Goal: Task Accomplishment & Management: Manage account settings

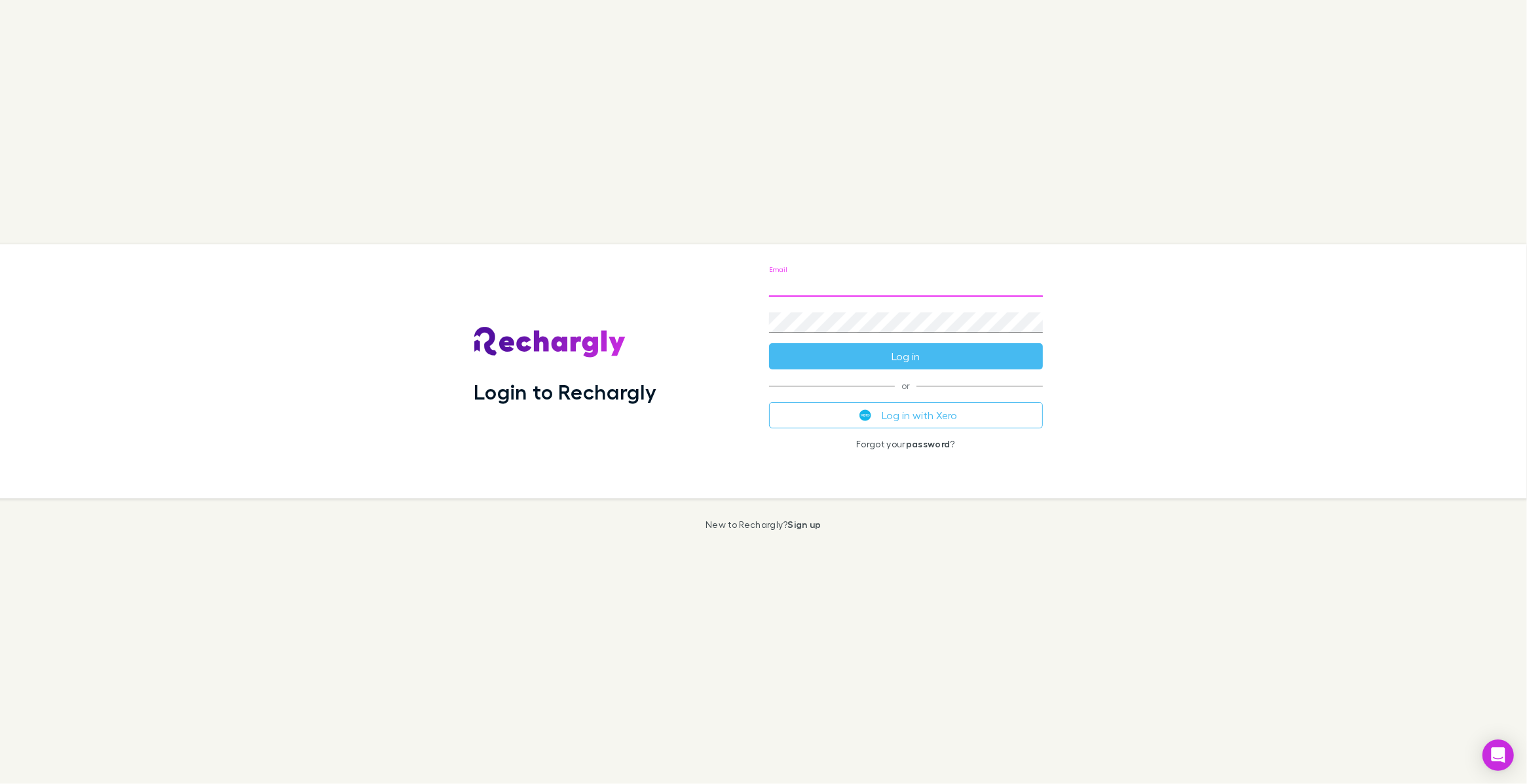
click at [0, 783] on com-1password-button at bounding box center [0, 784] width 0 height 0
click at [964, 285] on input "Email" at bounding box center [906, 286] width 274 height 21
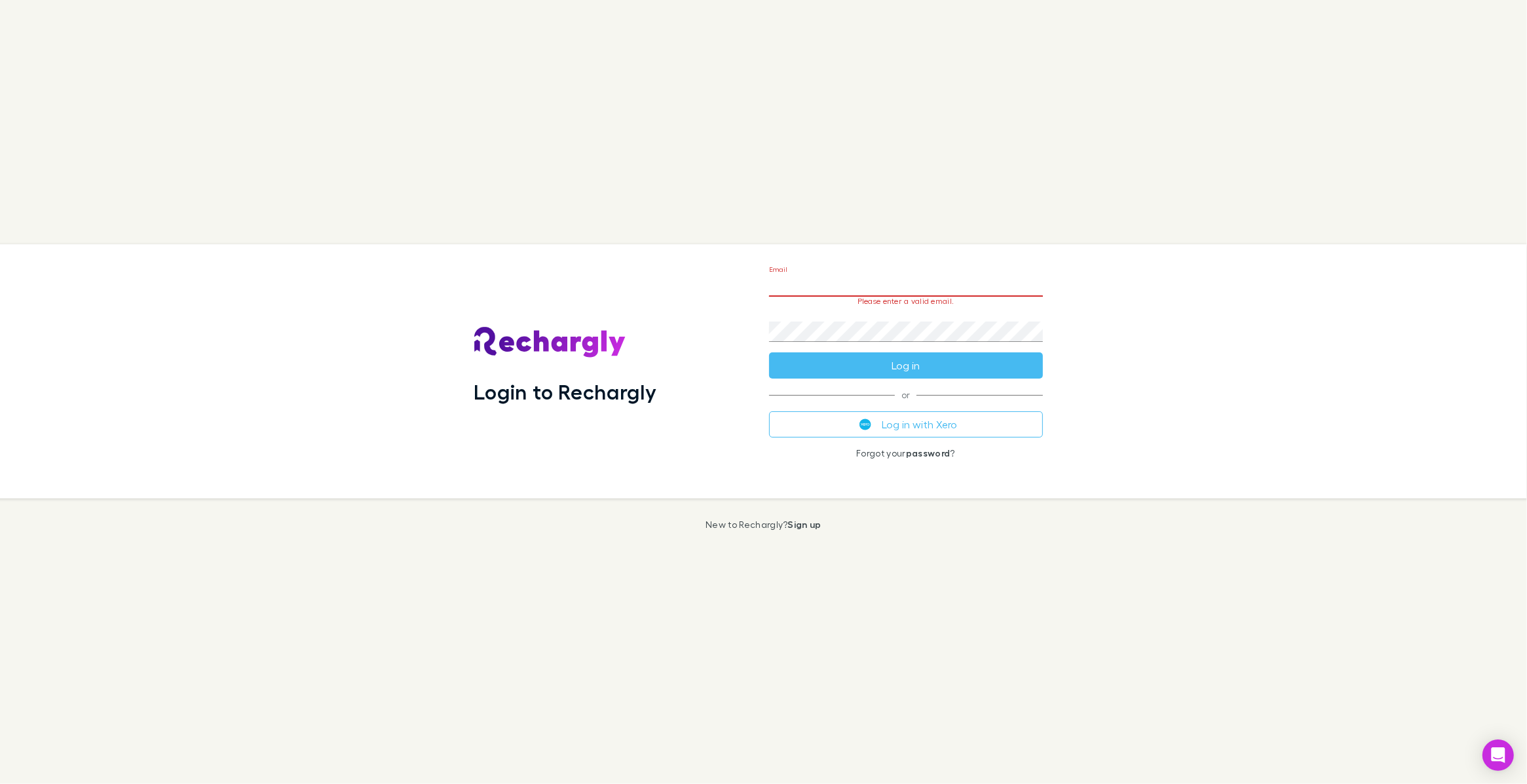
click at [964, 286] on input "Email" at bounding box center [906, 286] width 274 height 21
type input "**********"
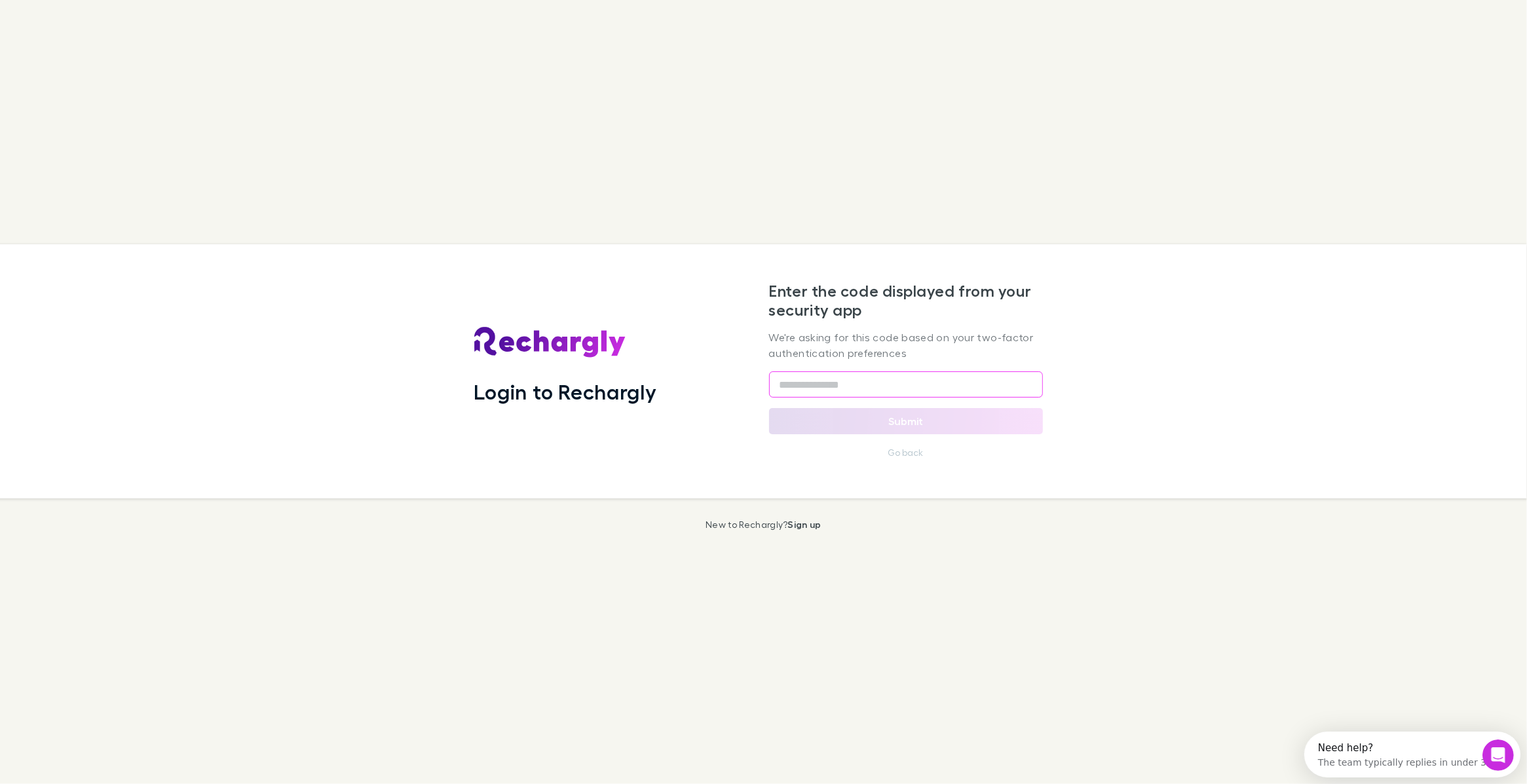
type input "******"
click at [856, 384] on input "******" at bounding box center [906, 385] width 274 height 26
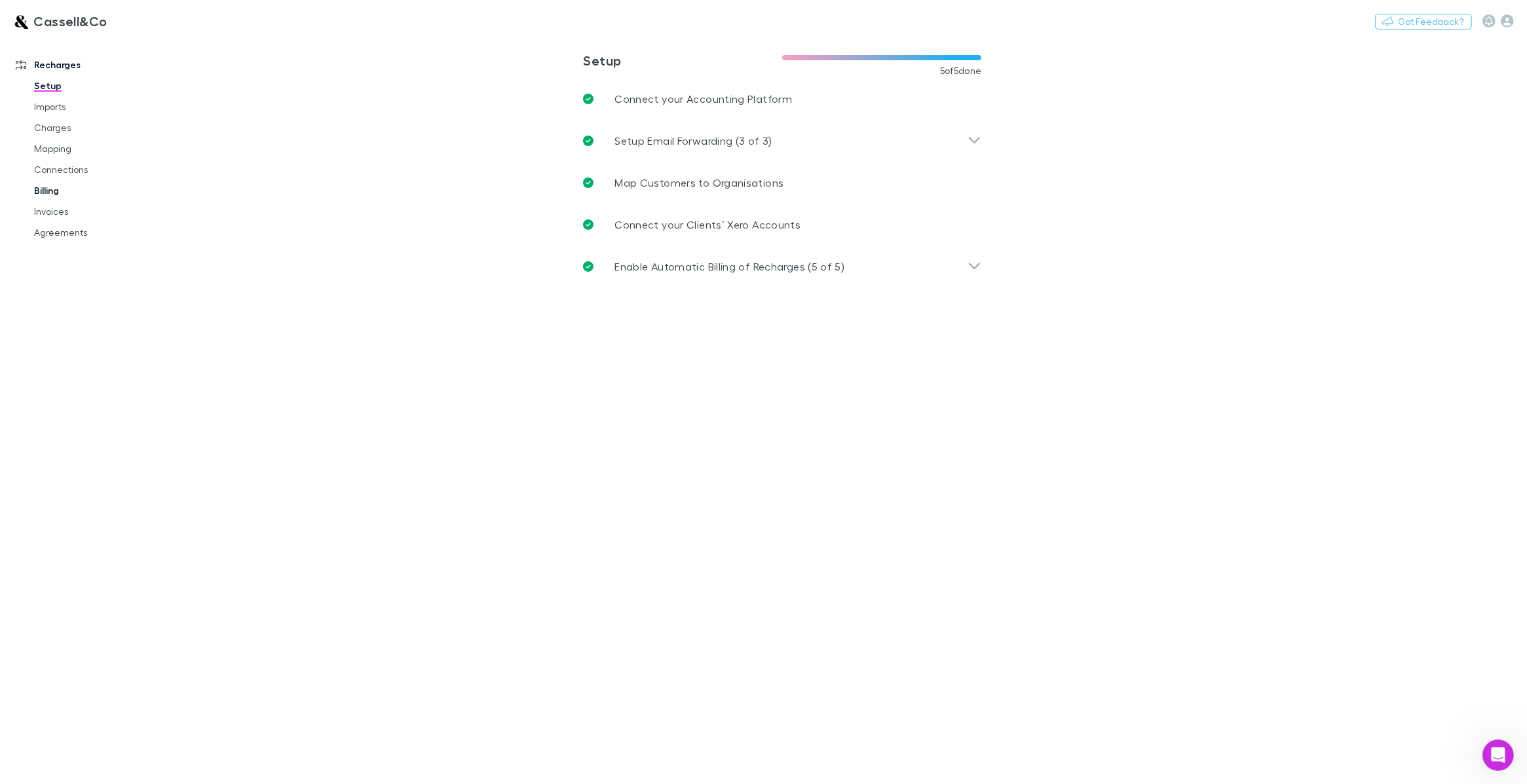
click at [51, 191] on link "Billing" at bounding box center [103, 191] width 163 height 21
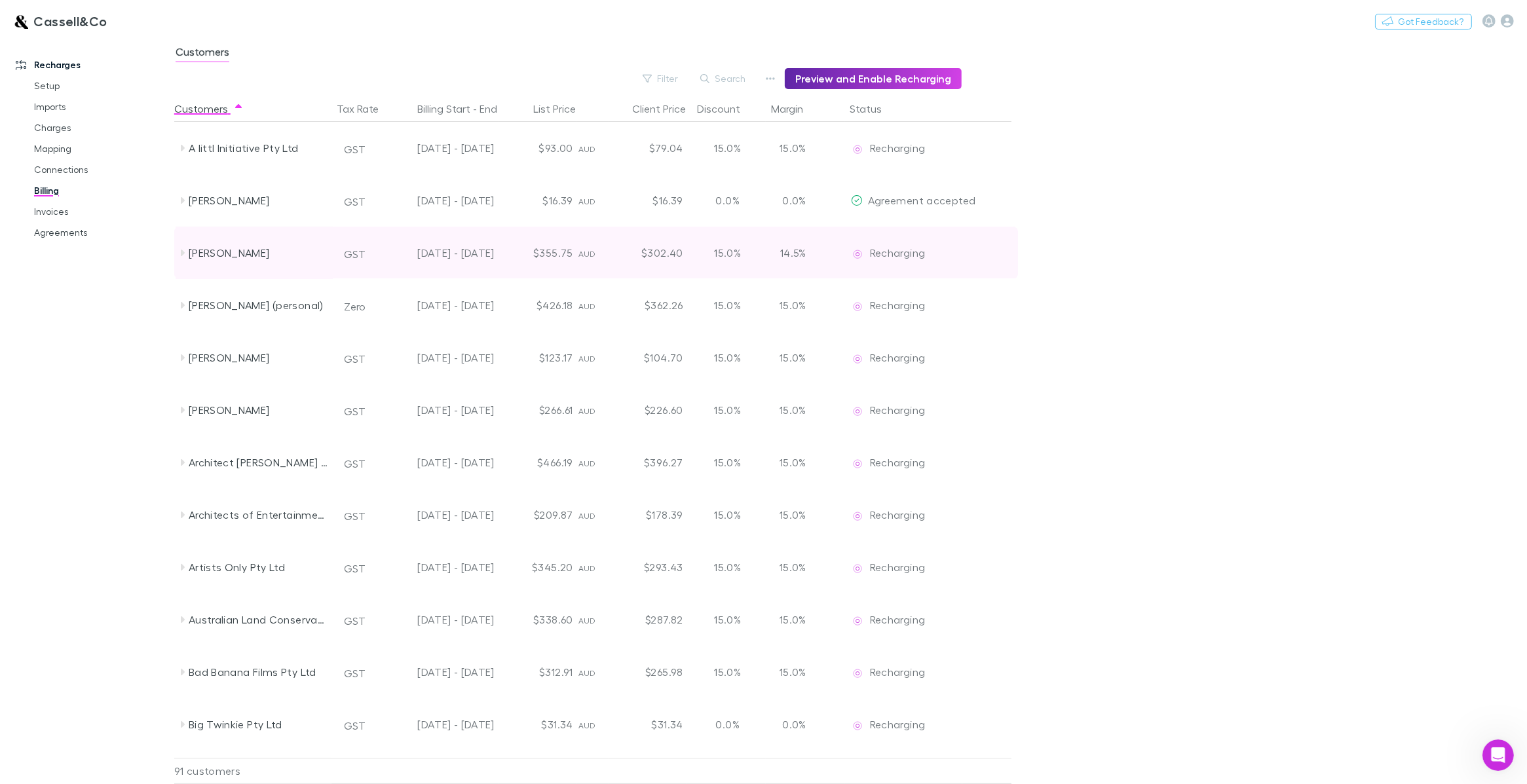
click at [183, 251] on icon at bounding box center [182, 253] width 10 height 10
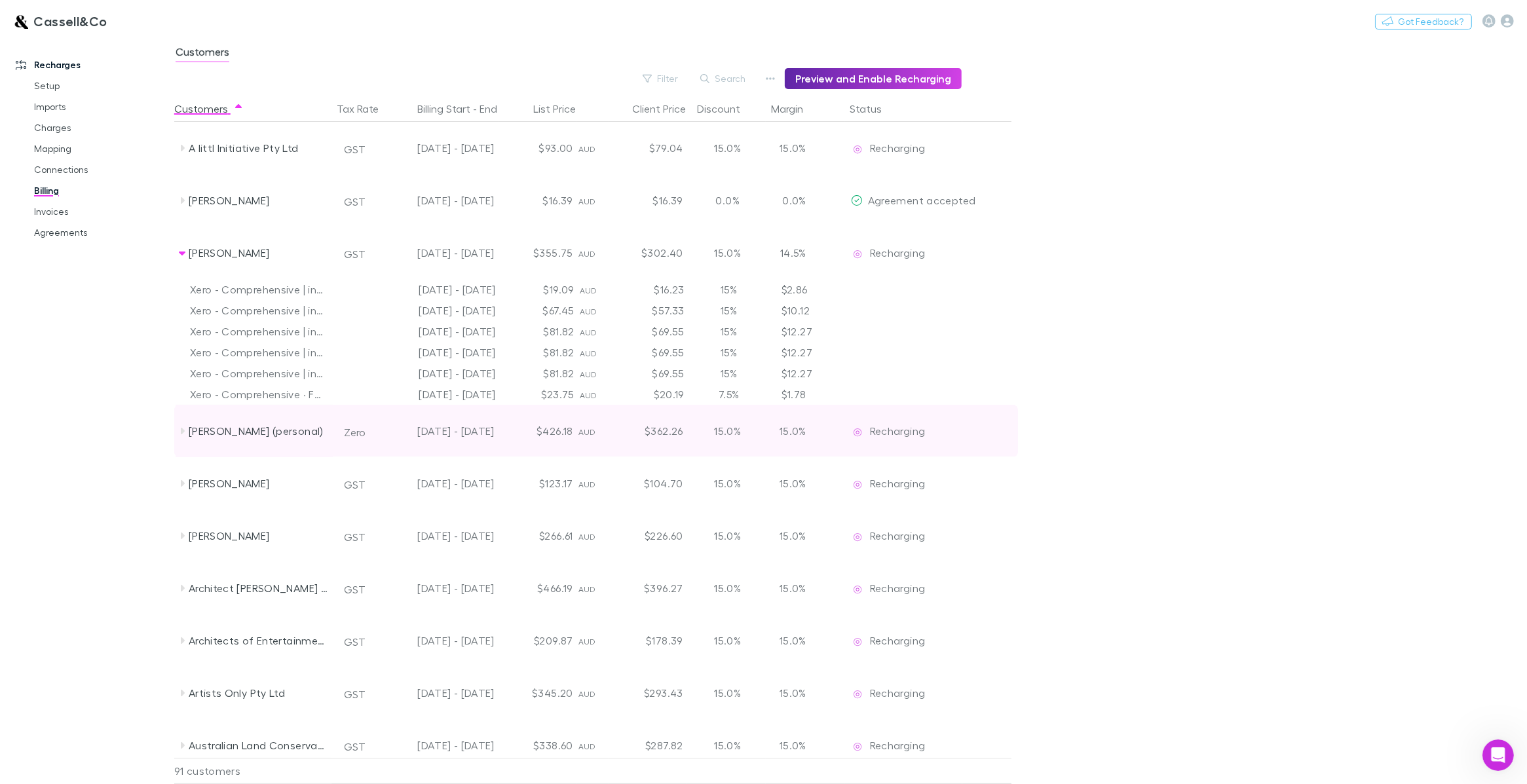
click at [185, 434] on icon at bounding box center [182, 431] width 10 height 10
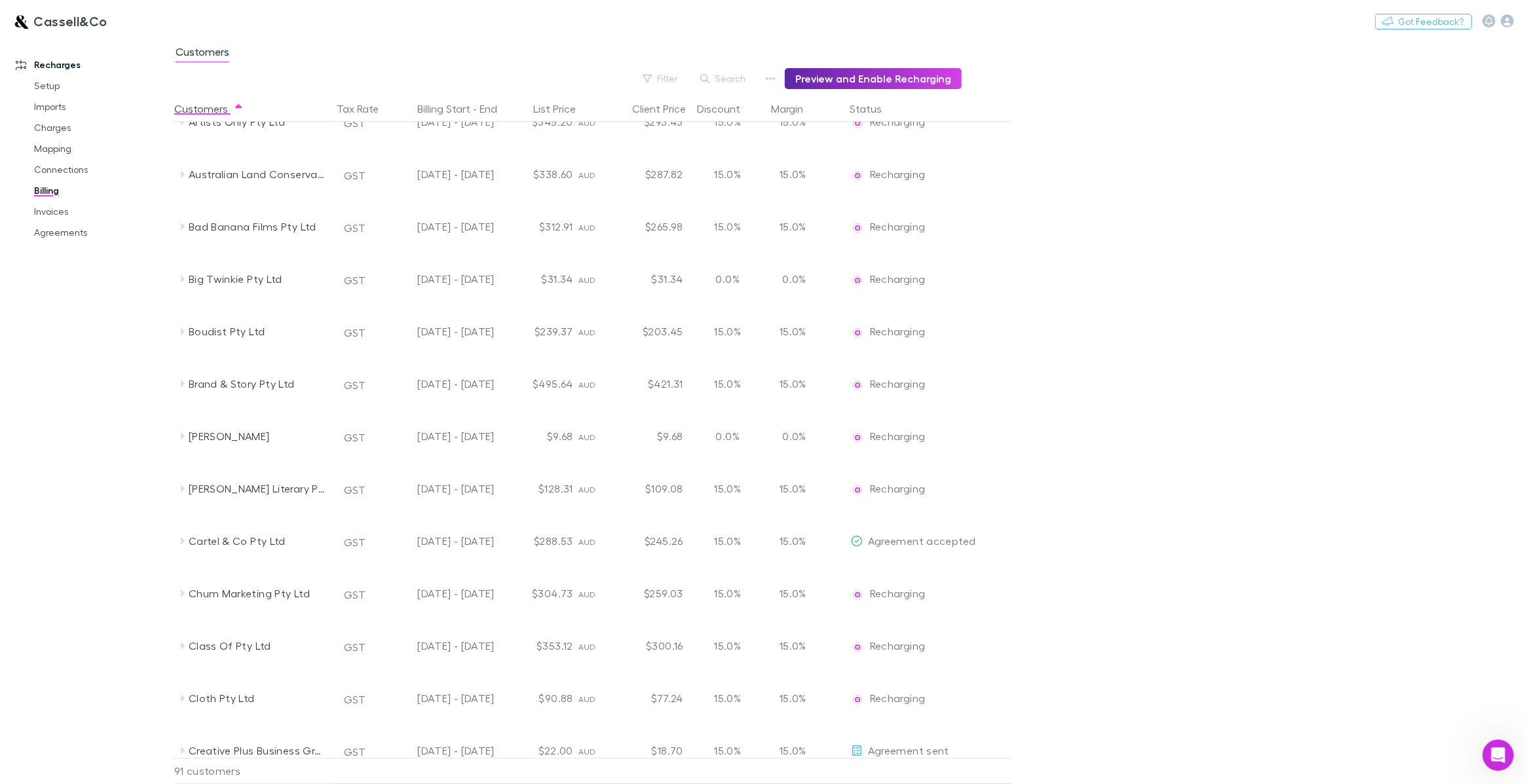
scroll to position [82, 0]
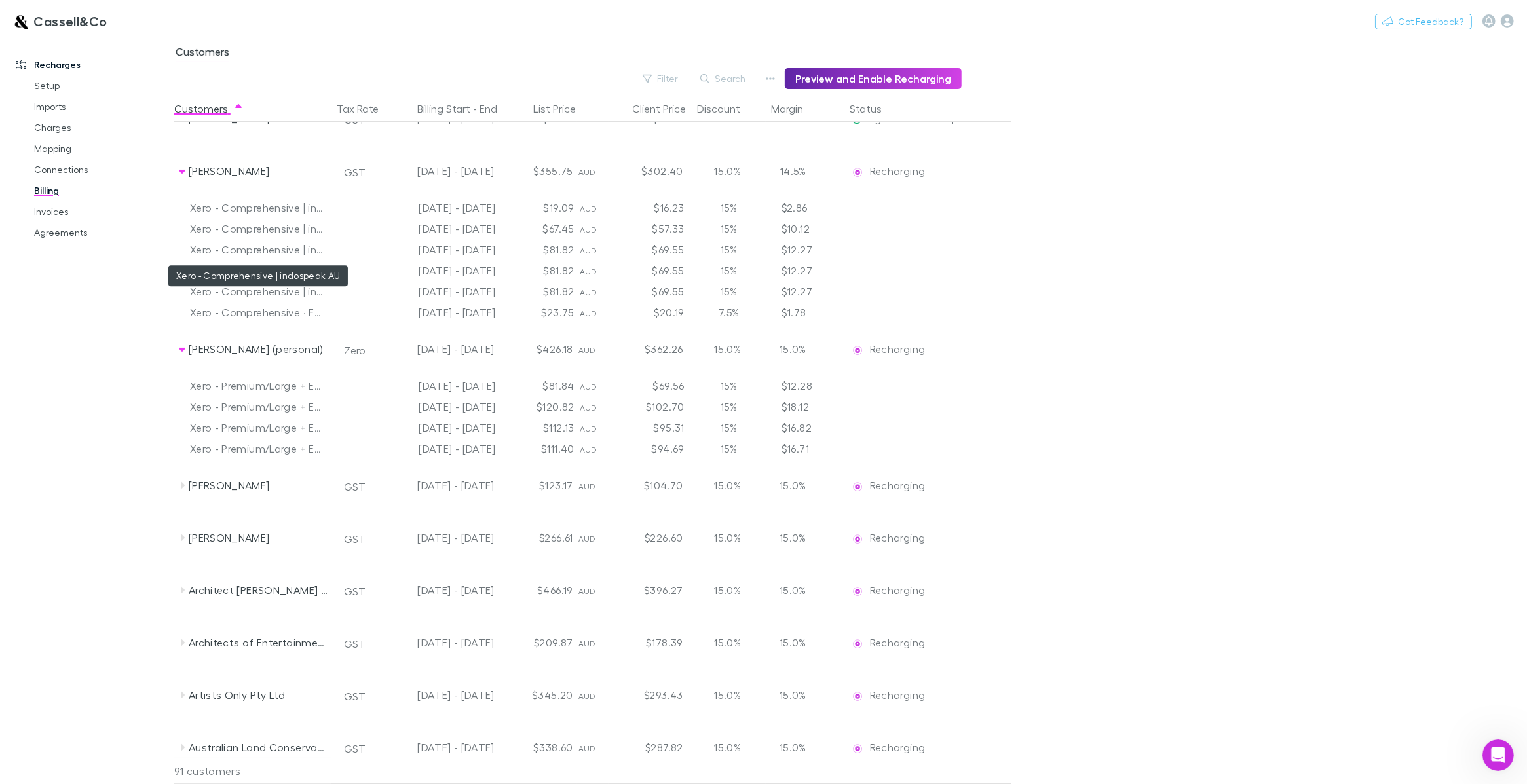
click at [251, 249] on div "Xero - Comprehensive | indospeak AU" at bounding box center [258, 249] width 136 height 21
click at [56, 215] on link "Invoices" at bounding box center [103, 211] width 163 height 21
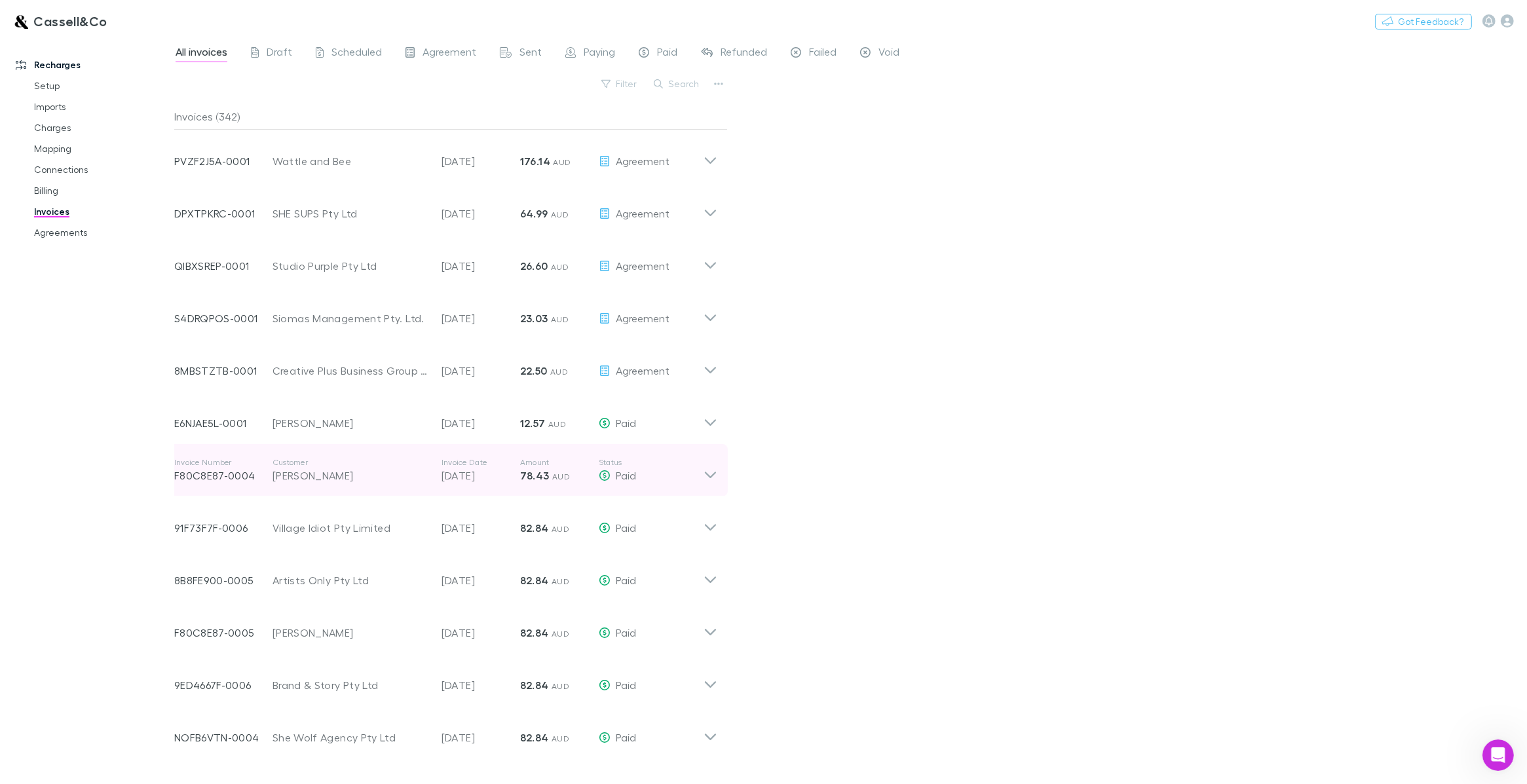
click at [712, 473] on icon at bounding box center [710, 470] width 14 height 26
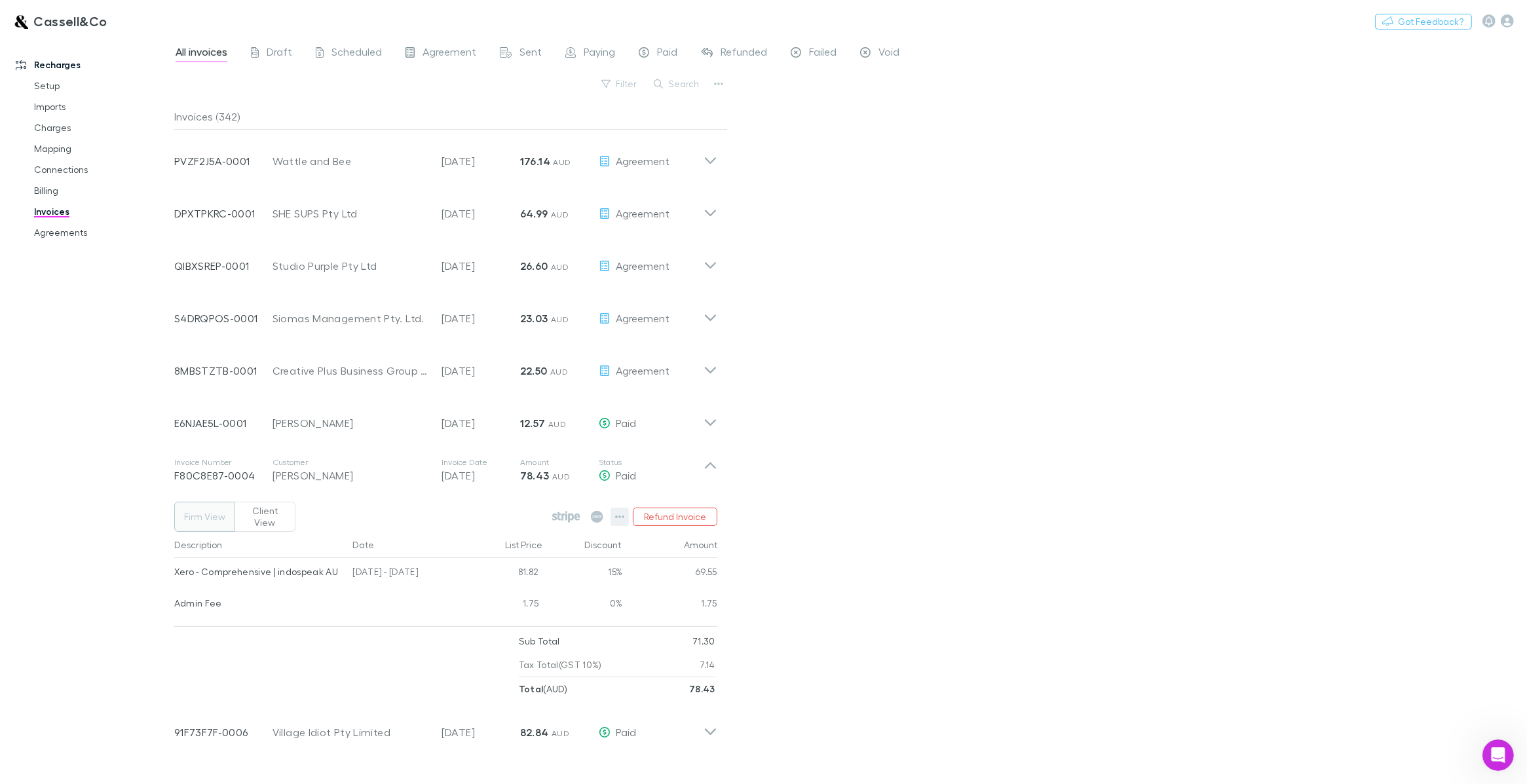
click at [619, 511] on icon "button" at bounding box center [619, 517] width 10 height 10
click at [492, 705] on p "Open invoice on Stripe" at bounding box center [539, 708] width 159 height 15
click at [617, 511] on icon "button" at bounding box center [619, 517] width 10 height 10
click at [509, 735] on p "Open invoice on Xero" at bounding box center [539, 731] width 159 height 15
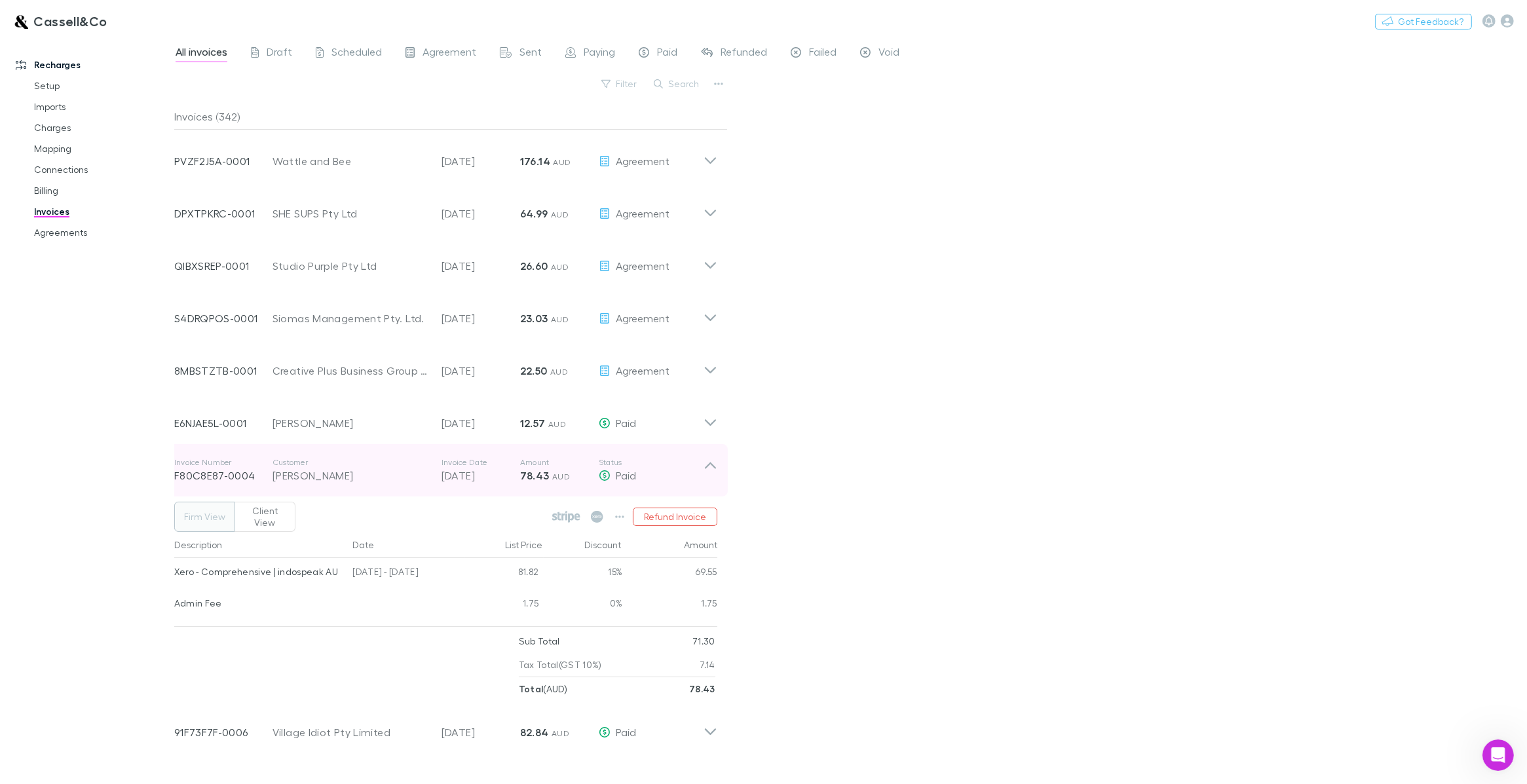
click at [314, 473] on div "[PERSON_NAME]" at bounding box center [350, 475] width 156 height 15
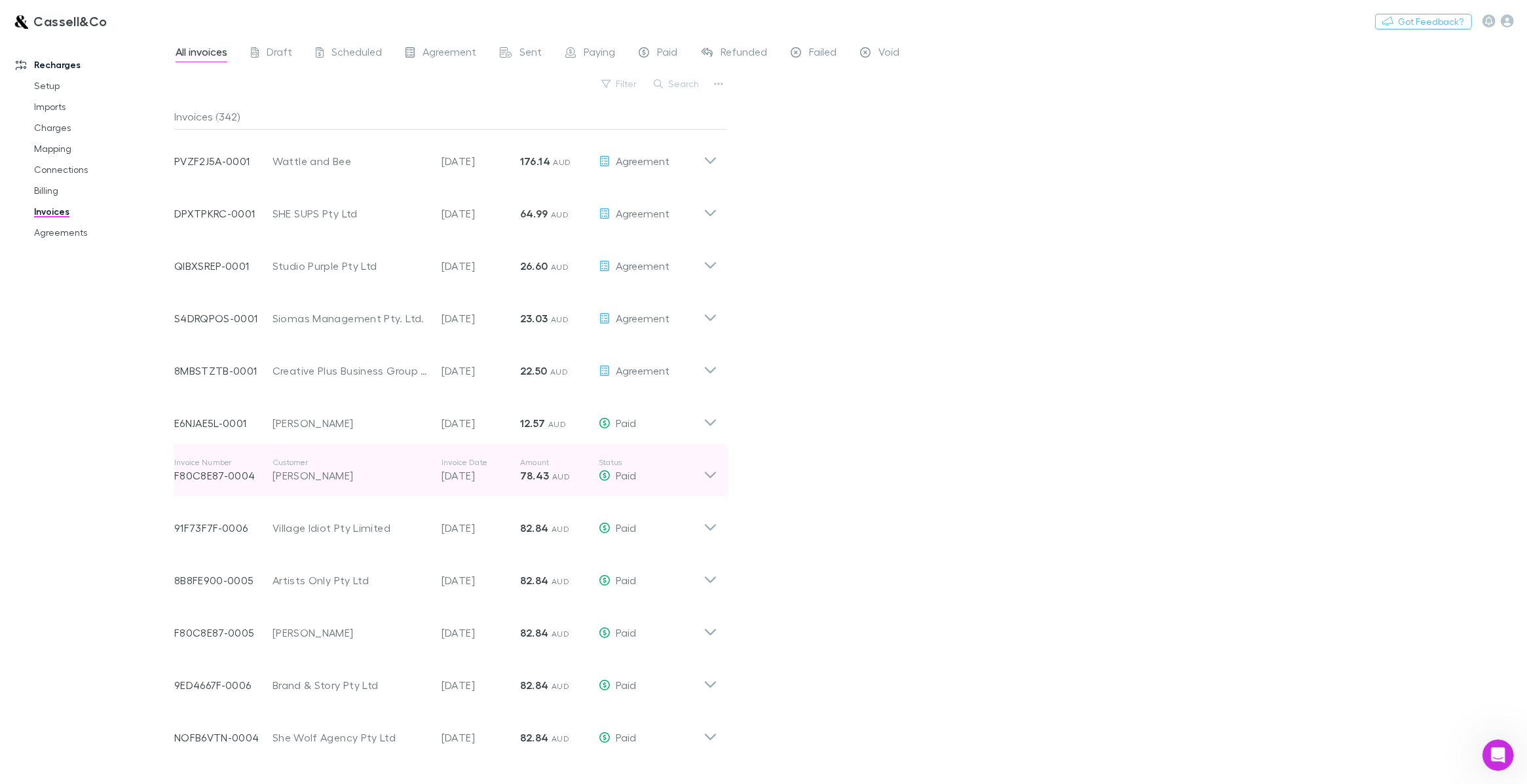
click at [314, 473] on div "[PERSON_NAME]" at bounding box center [350, 475] width 156 height 15
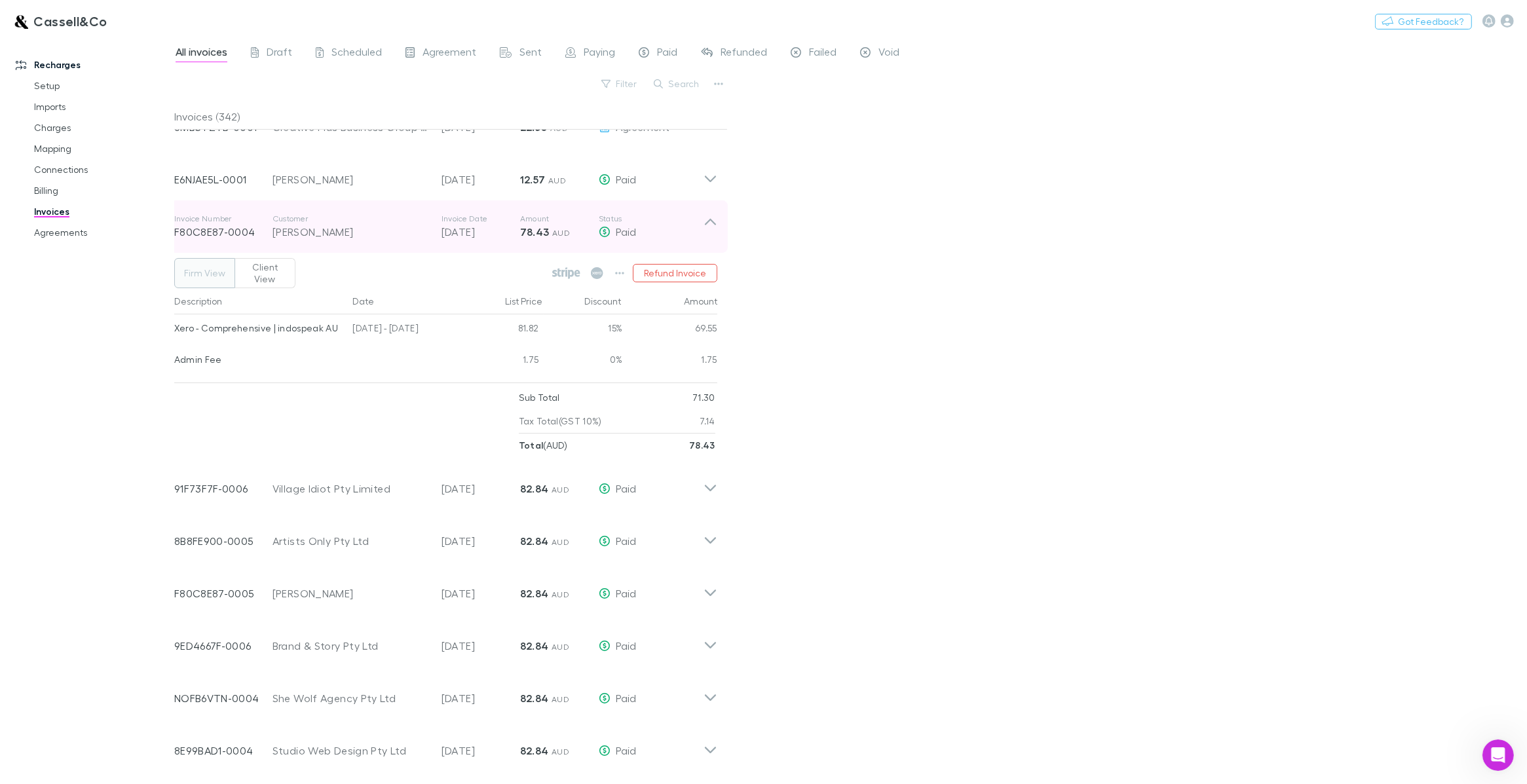
scroll to position [245, 0]
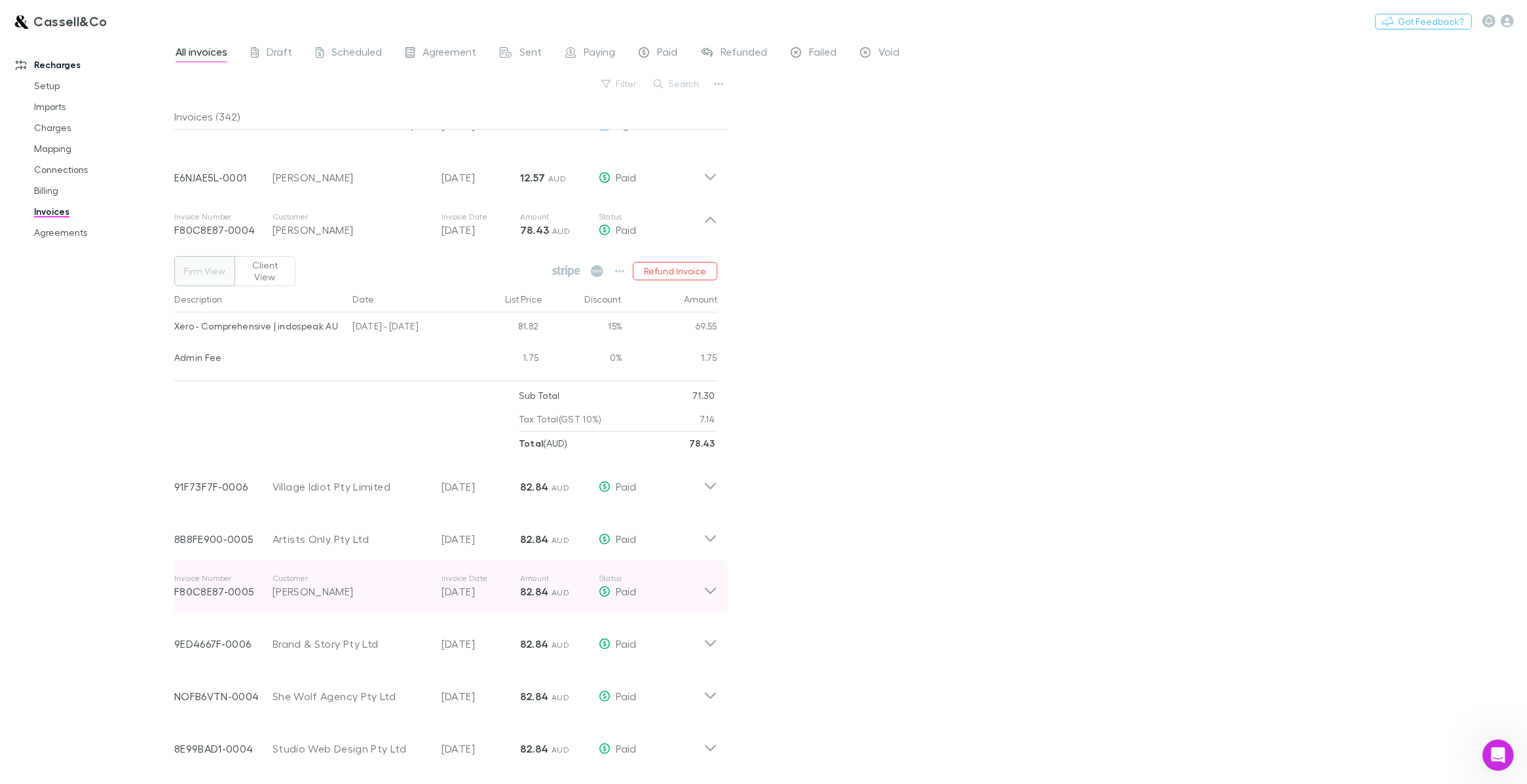
click at [706, 576] on icon at bounding box center [710, 586] width 14 height 26
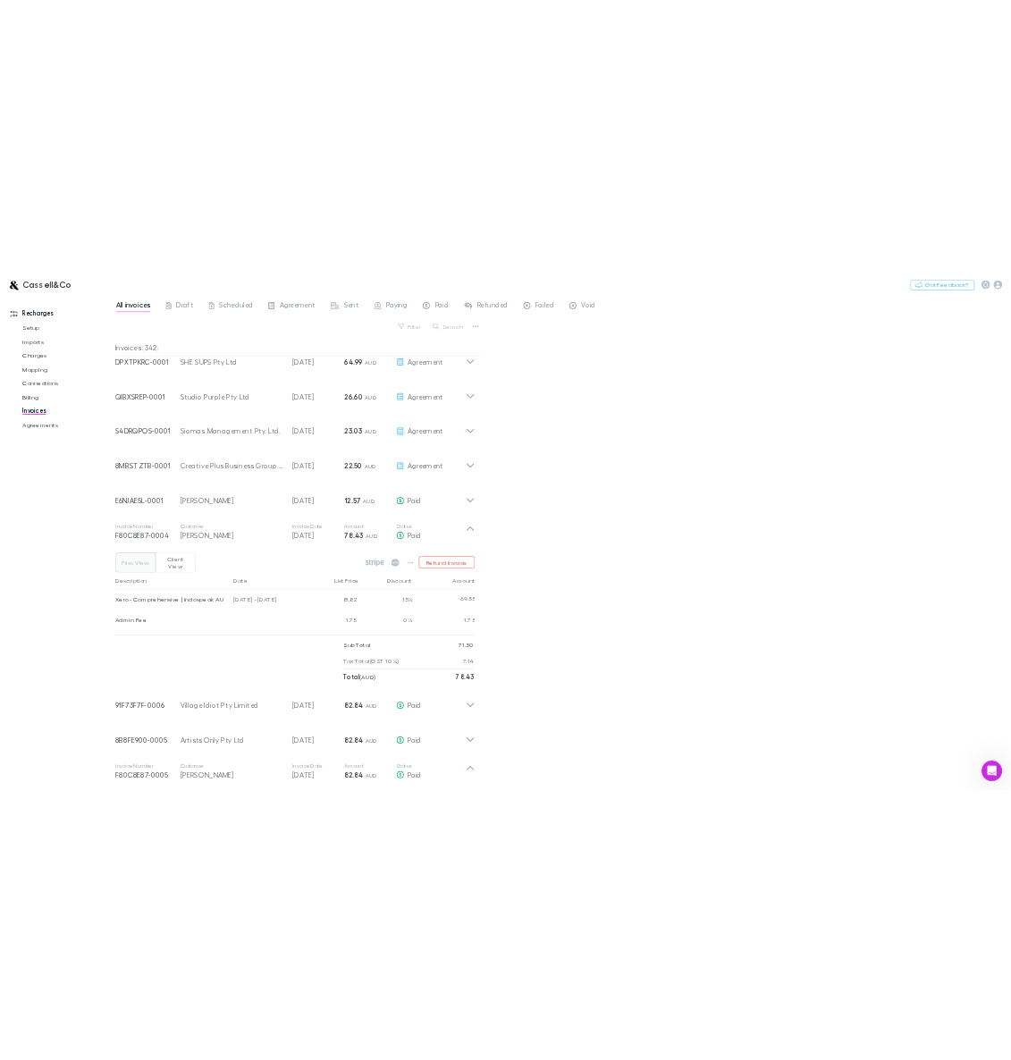
scroll to position [0, 0]
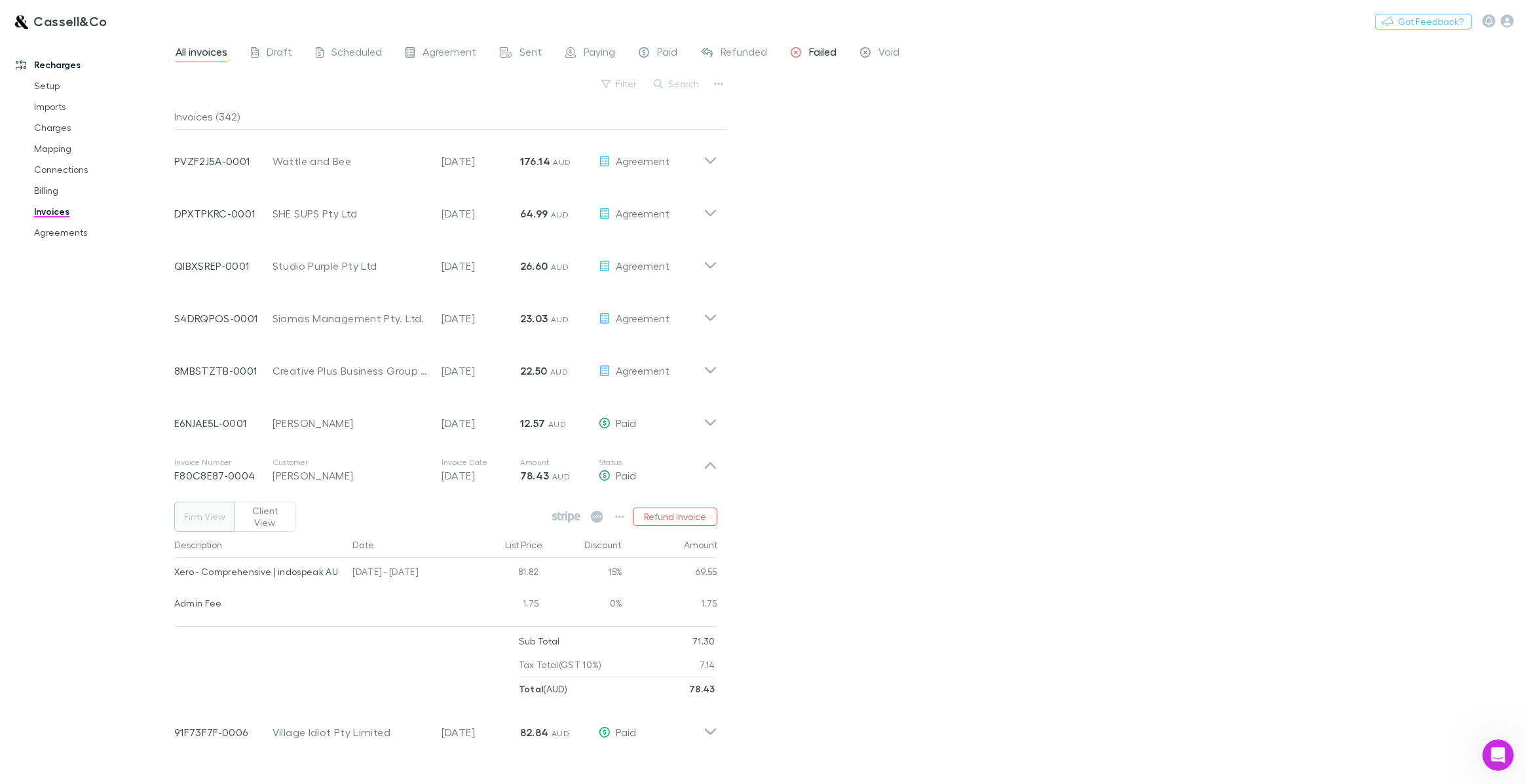
click at [828, 53] on span "Failed" at bounding box center [823, 53] width 28 height 17
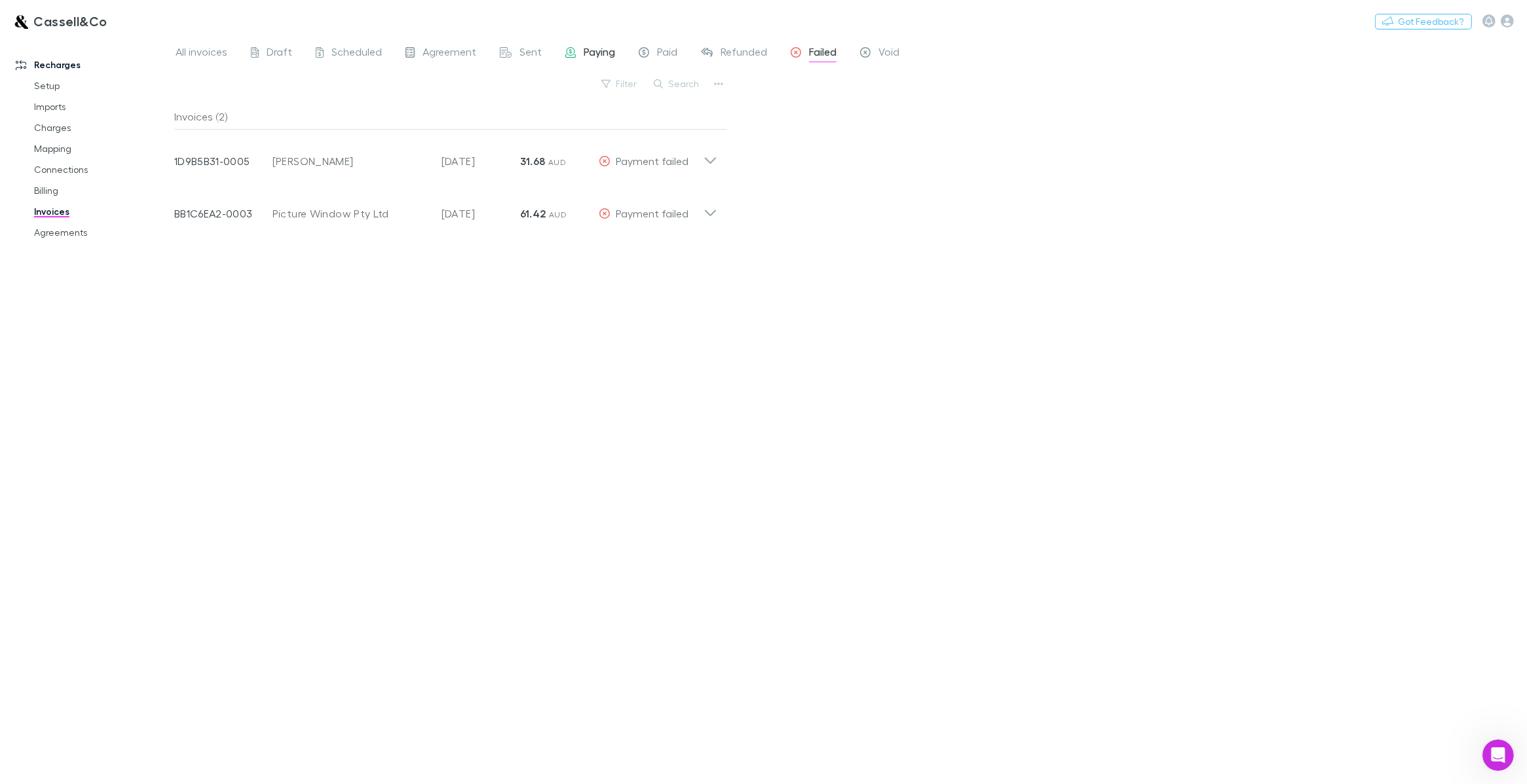
click at [584, 52] on span "Paying" at bounding box center [599, 53] width 32 height 17
click at [347, 52] on span "Scheduled" at bounding box center [356, 53] width 51 height 17
click at [199, 44] on link "All invoices" at bounding box center [202, 53] width 54 height 21
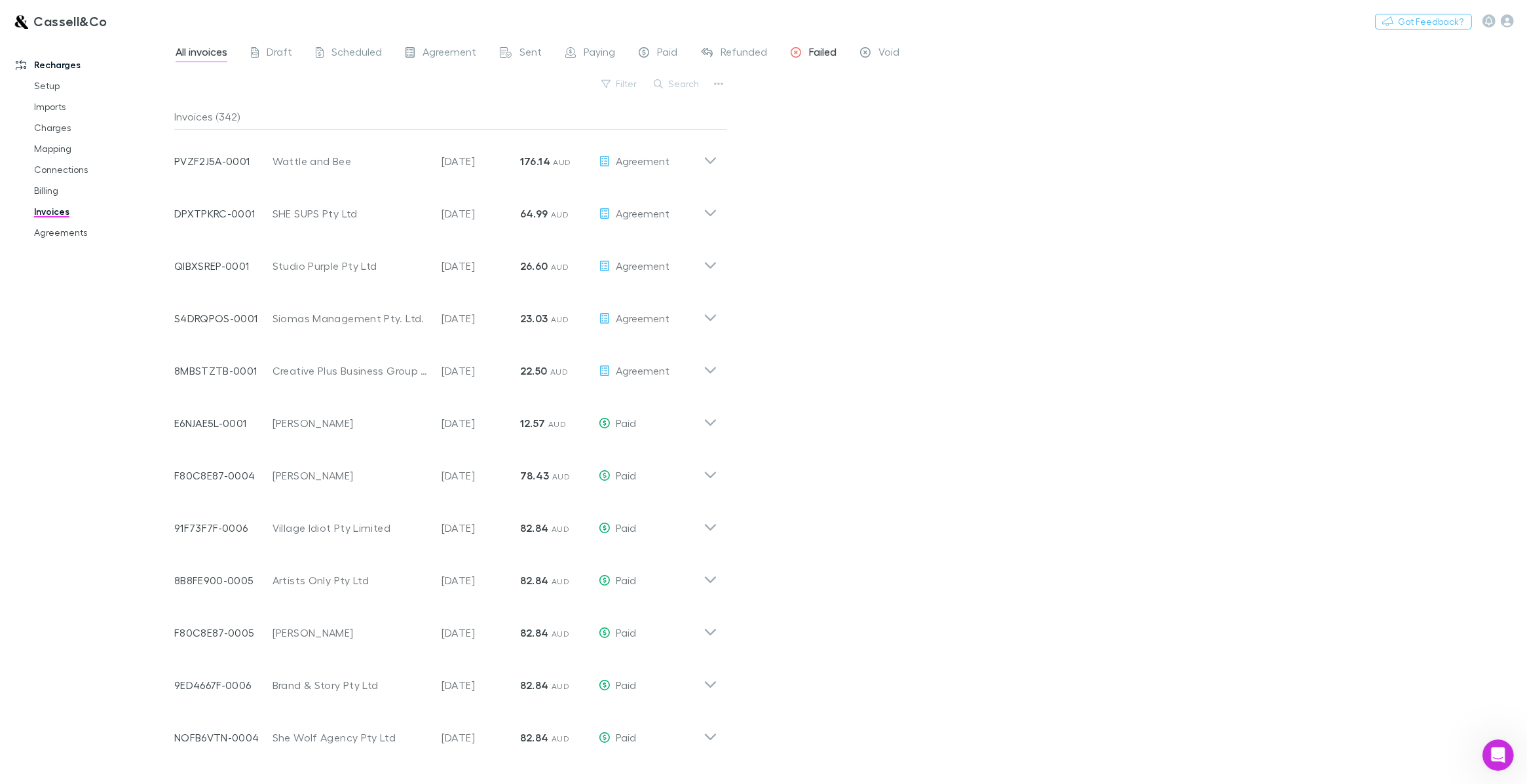
click at [801, 43] on link "Failed" at bounding box center [814, 53] width 48 height 21
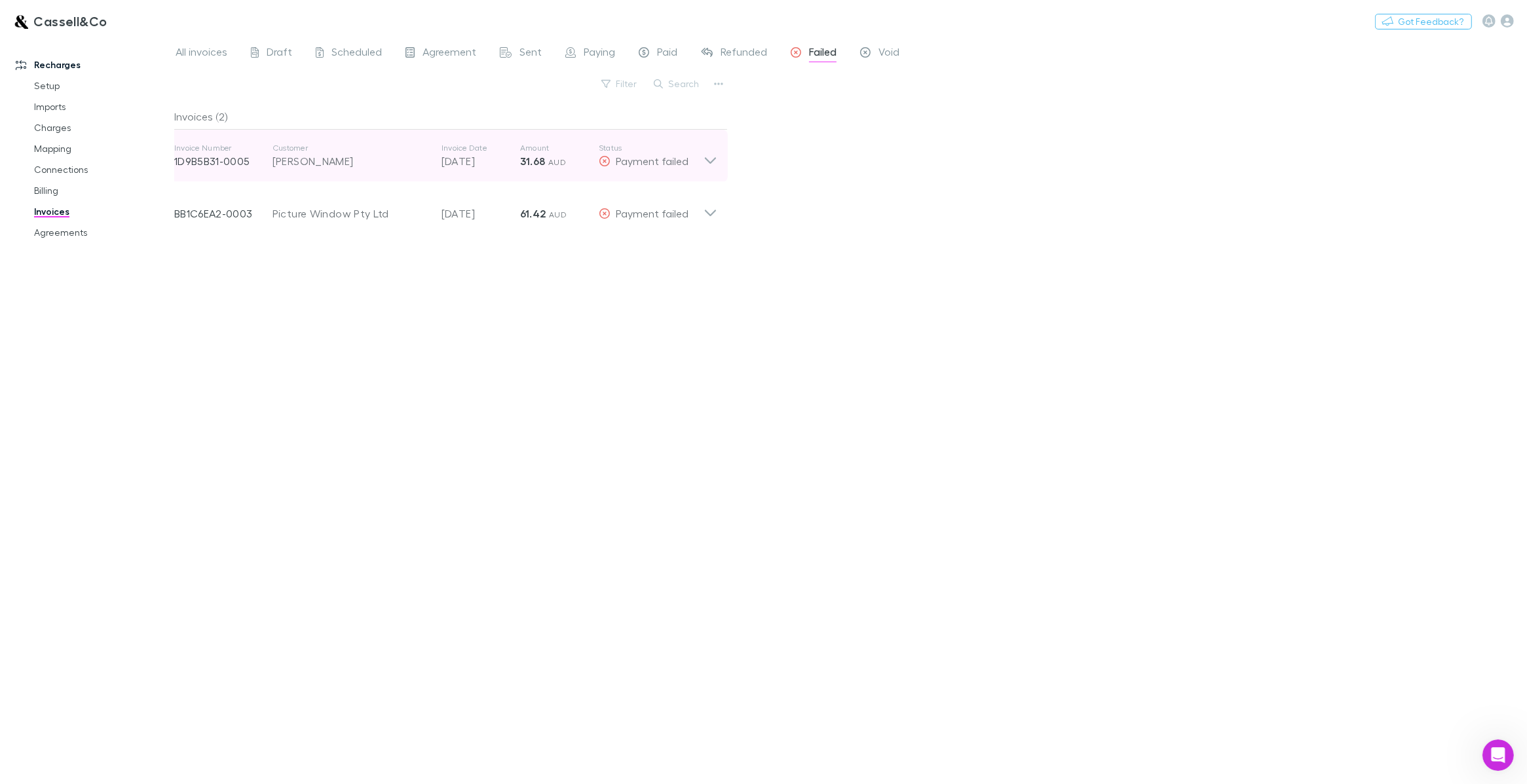
click at [704, 158] on icon at bounding box center [710, 156] width 14 height 26
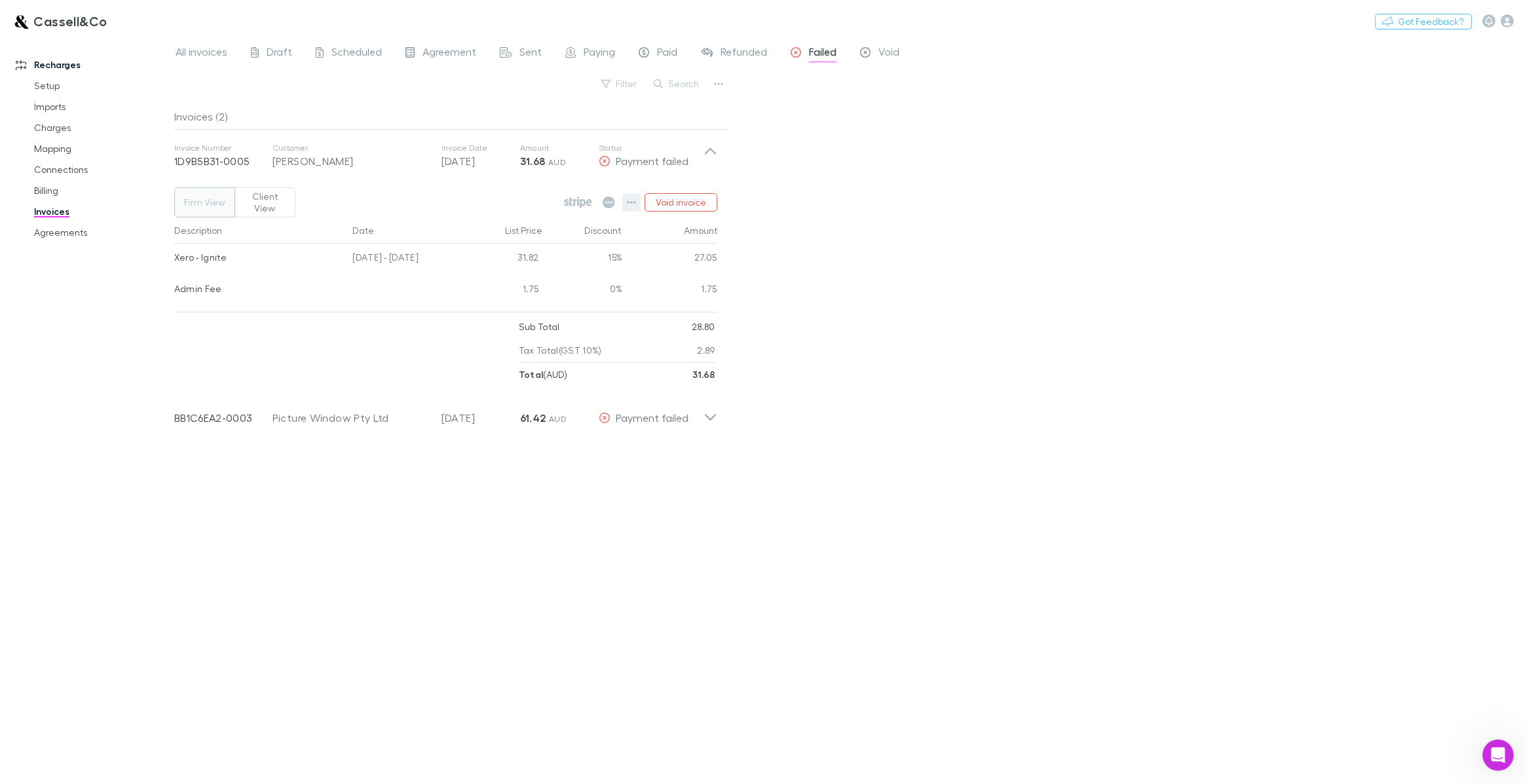
click at [630, 197] on icon "button" at bounding box center [631, 202] width 10 height 10
click at [630, 199] on div at bounding box center [763, 392] width 1527 height 784
drag, startPoint x: 924, startPoint y: 262, endPoint x: 870, endPoint y: 66, distance: 203.3
click at [924, 261] on div "Actions Void invoice Mark as paid Download PDF Connections View charges View cu…" at bounding box center [763, 392] width 1527 height 784
click at [717, 152] on div "Invoice Number 1D9B5B31-0005 Customer [PERSON_NAME] Invoice Date [DATE] Amount …" at bounding box center [445, 155] width 564 height 52
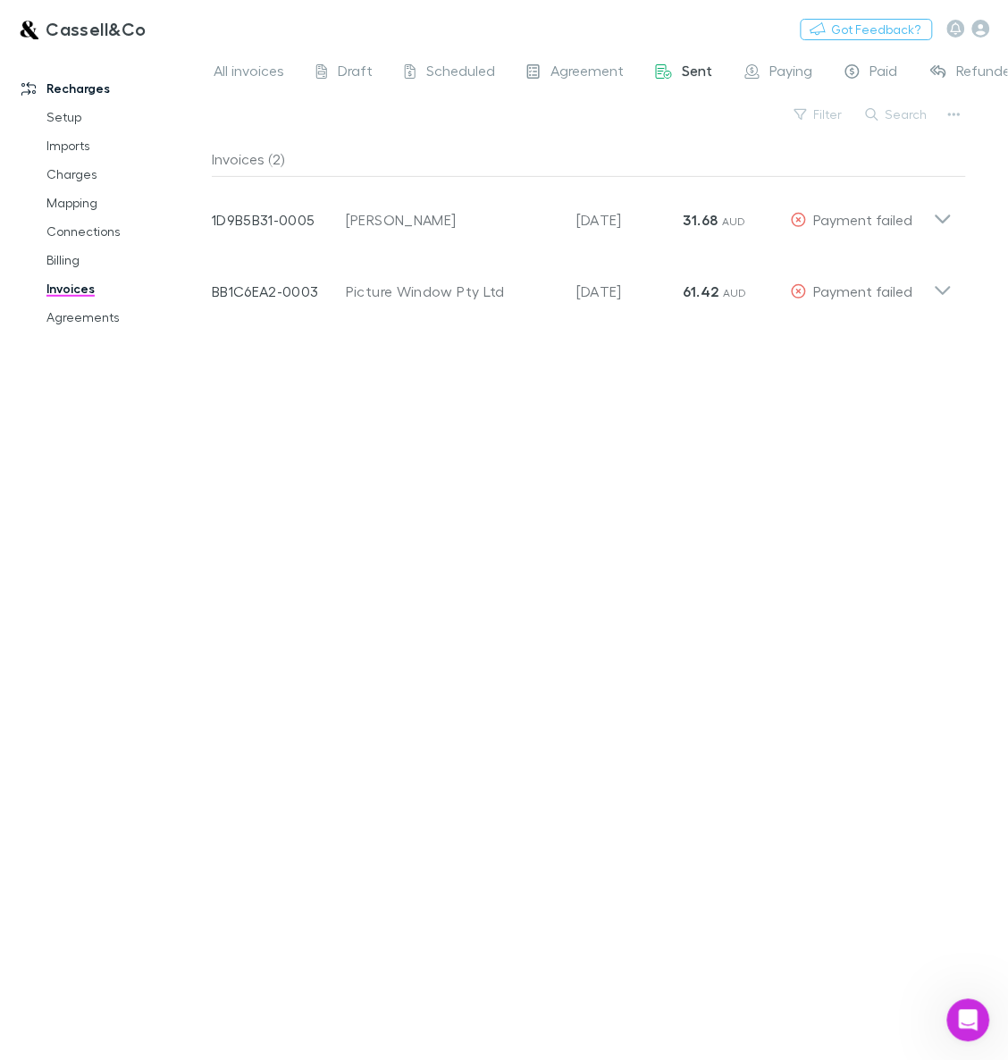
click at [697, 63] on span "Sent" at bounding box center [698, 73] width 30 height 23
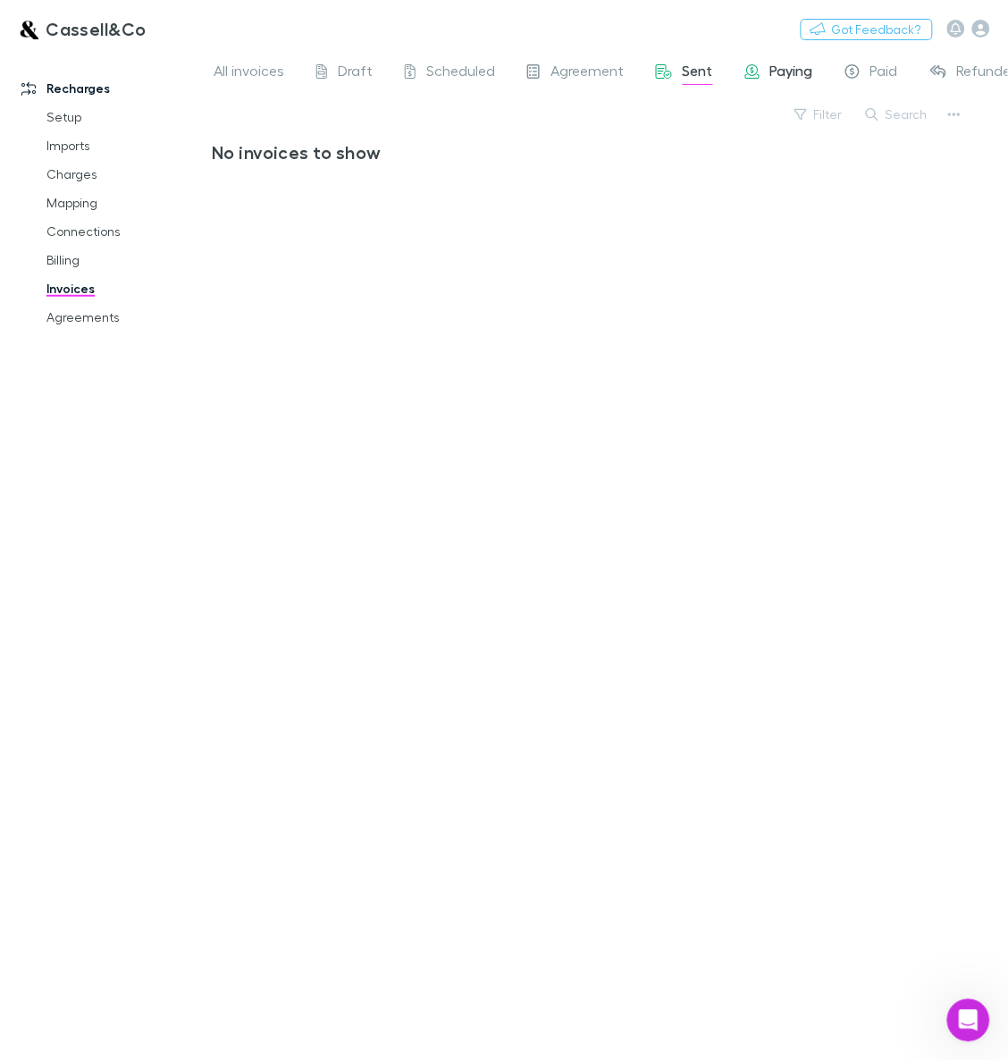
click at [760, 64] on div "Paying" at bounding box center [779, 73] width 68 height 23
click at [867, 67] on div "Paid" at bounding box center [871, 73] width 53 height 23
